Goal: Task Accomplishment & Management: Use online tool/utility

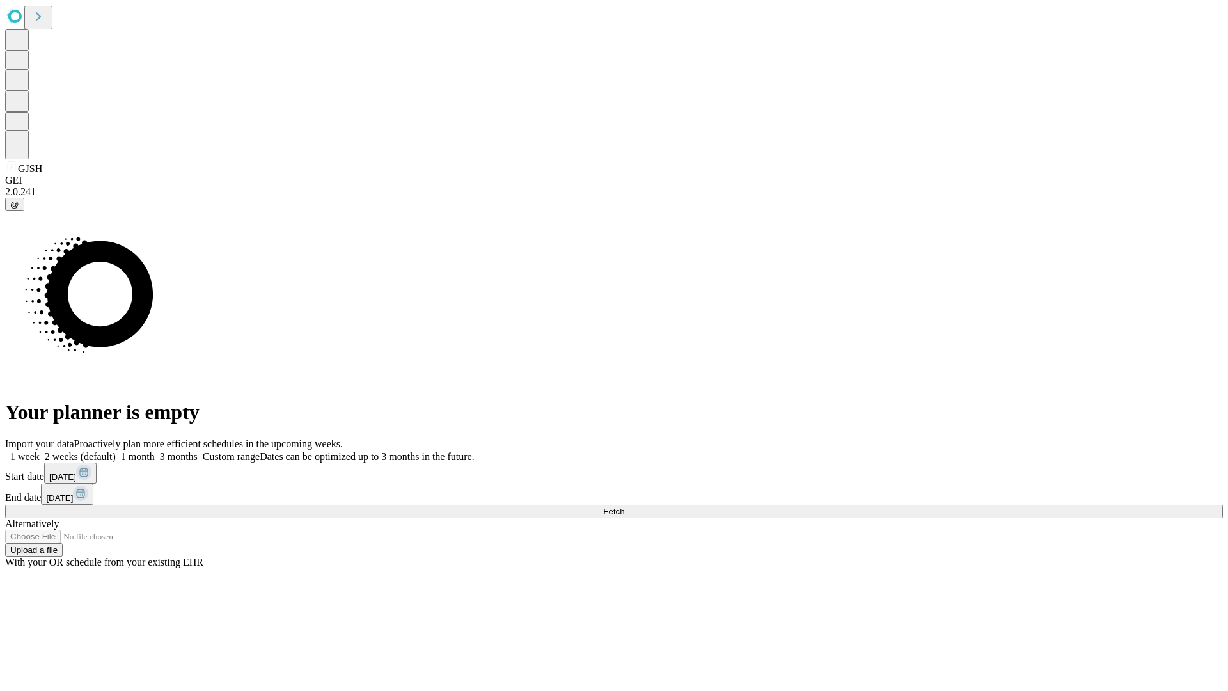
click at [624, 506] on span "Fetch" at bounding box center [613, 511] width 21 height 10
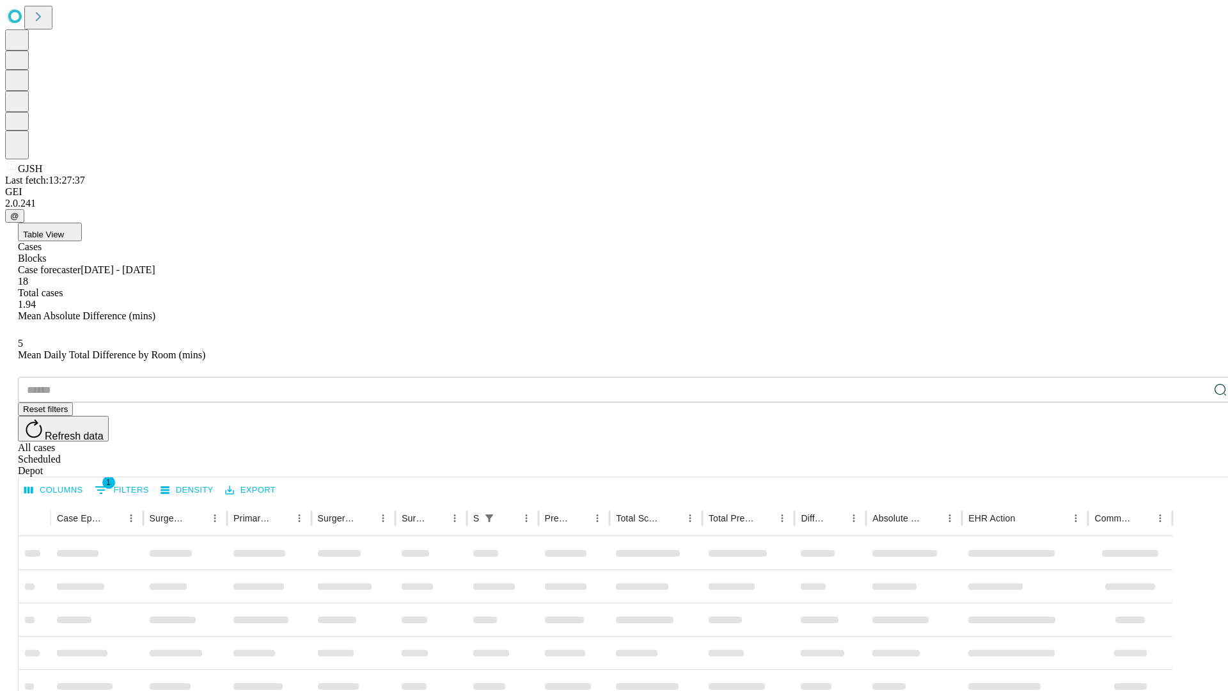
click at [1195, 465] on div "Depot" at bounding box center [627, 471] width 1218 height 12
